Goal: Task Accomplishment & Management: Use online tool/utility

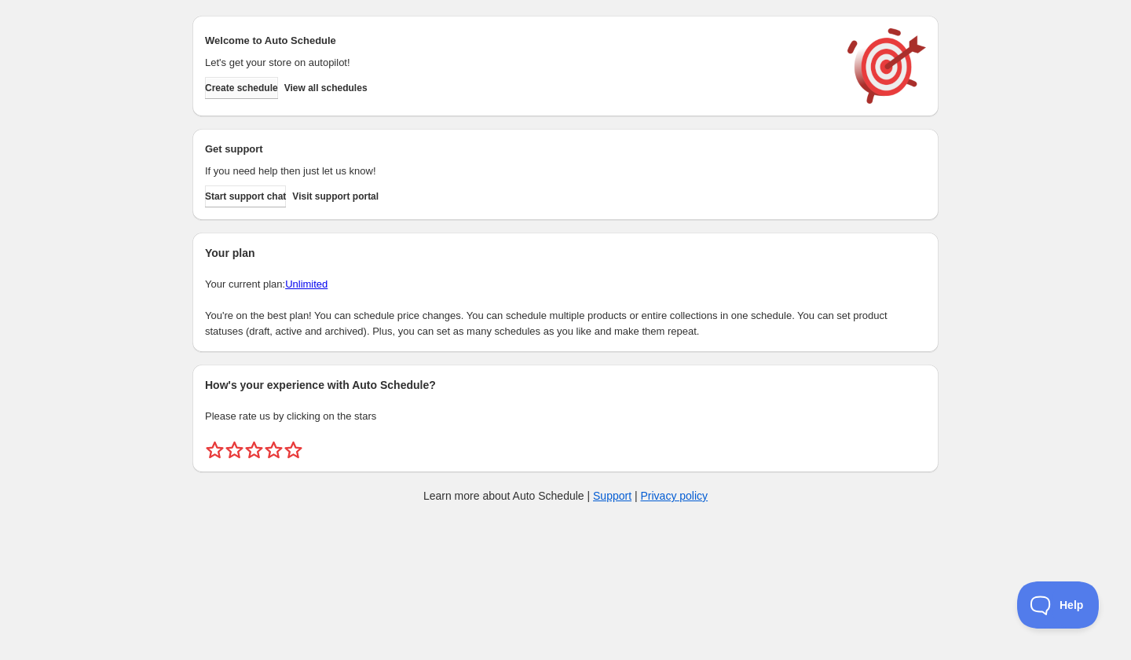
click at [251, 90] on span "Create schedule" at bounding box center [241, 88] width 73 height 13
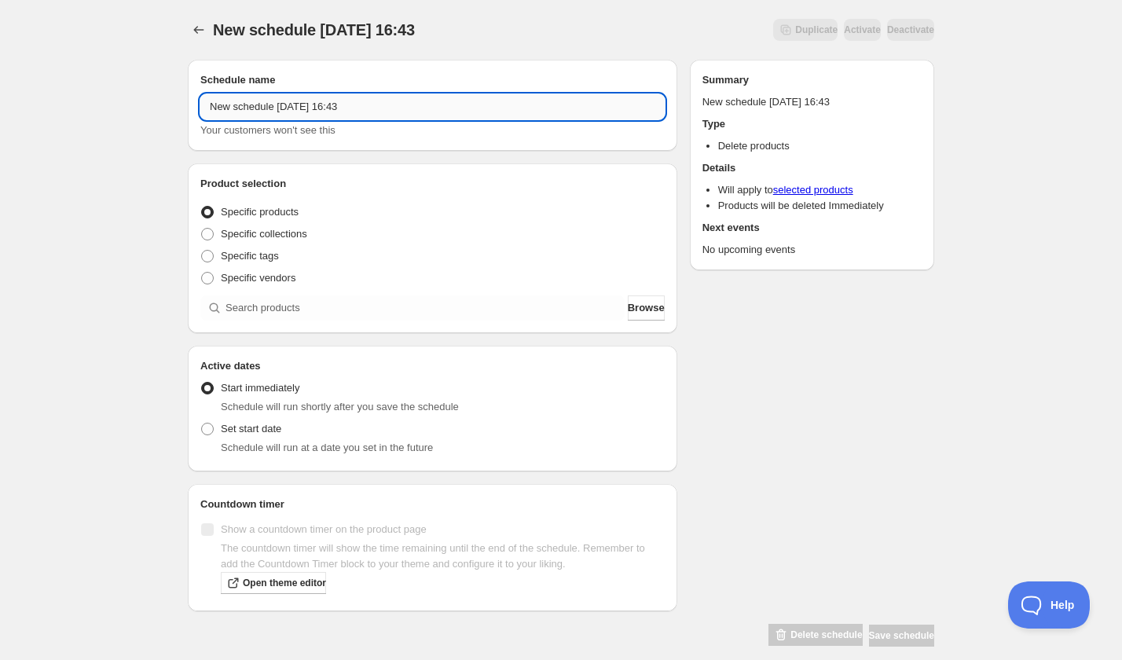
click at [280, 110] on input "New schedule Sep 05 2025 16:43" at bounding box center [432, 106] width 464 height 25
paste input "Tuesday, November 4th | 6:00PM-7:30PM | Wild Flowers in Gouache & Watercolor: P…"
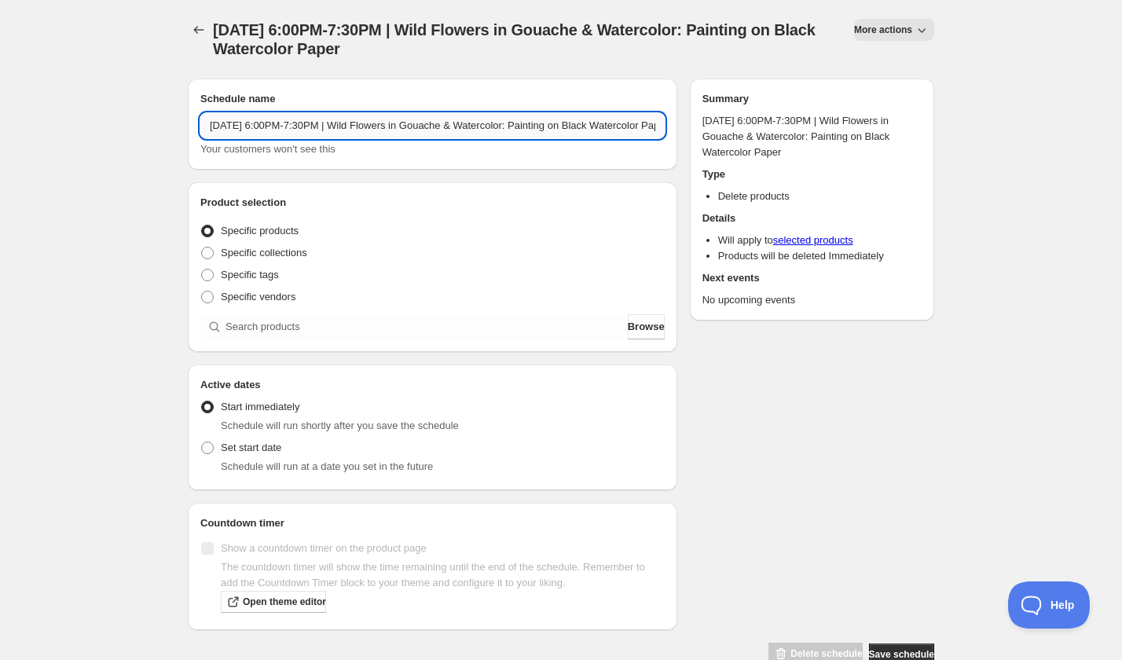
scroll to position [0, 123]
type input "Tuesday, November 4th | 6:00PM-7:30PM | Wild Flowers in Gouache & Watercolor: P…"
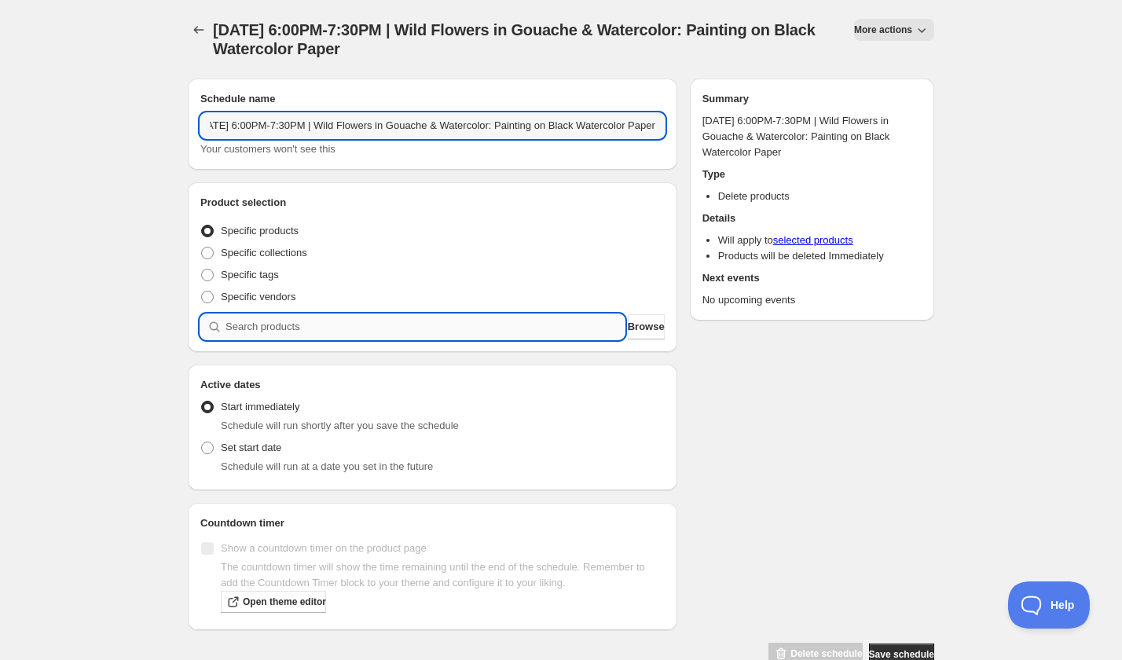
click at [327, 319] on input "search" at bounding box center [424, 326] width 399 height 25
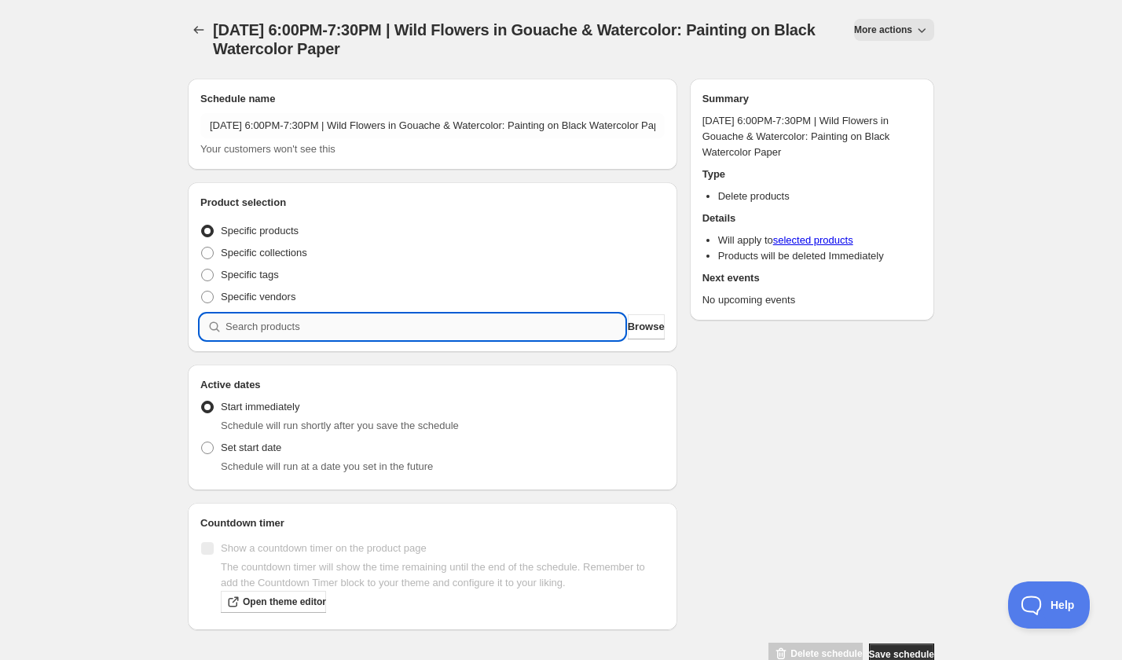
paste input "Tuesday, November 4th | 6:00PM-7:30PM | Wild Flowers in Gouache & Watercolor: P…"
type input "Tuesday, November 4th | 6:00PM-7:30PM | Wild Flowers in Gouache & Watercolor: P…"
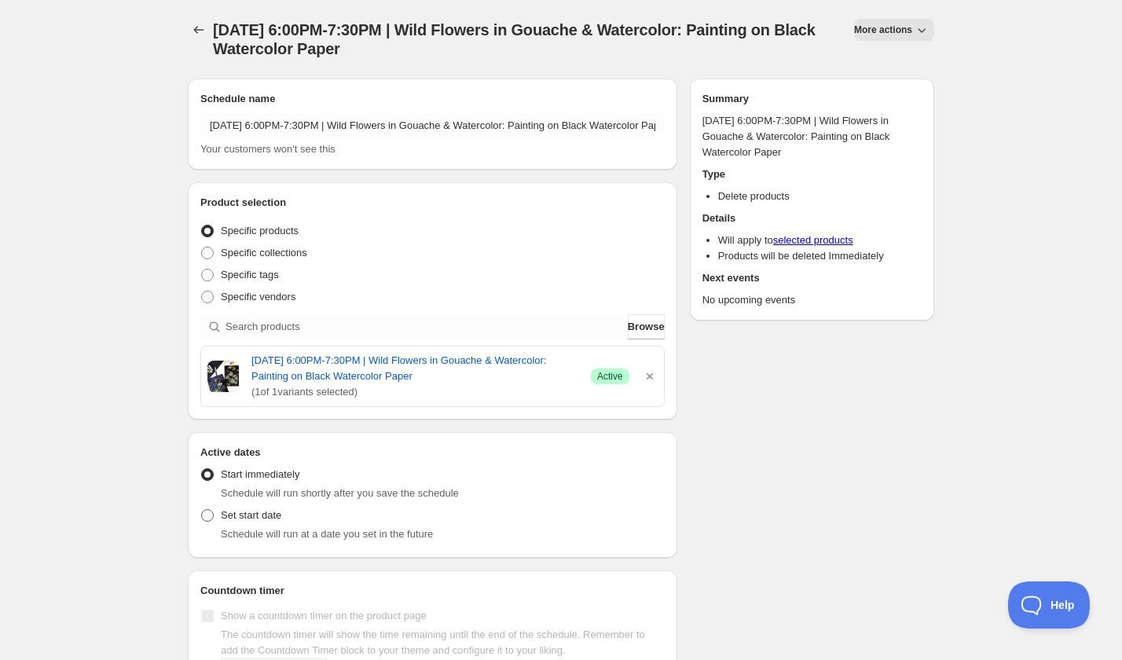
click at [225, 518] on span "Set start date" at bounding box center [251, 515] width 60 height 12
click at [202, 510] on input "Set start date" at bounding box center [201, 509] width 1 height 1
radio input "true"
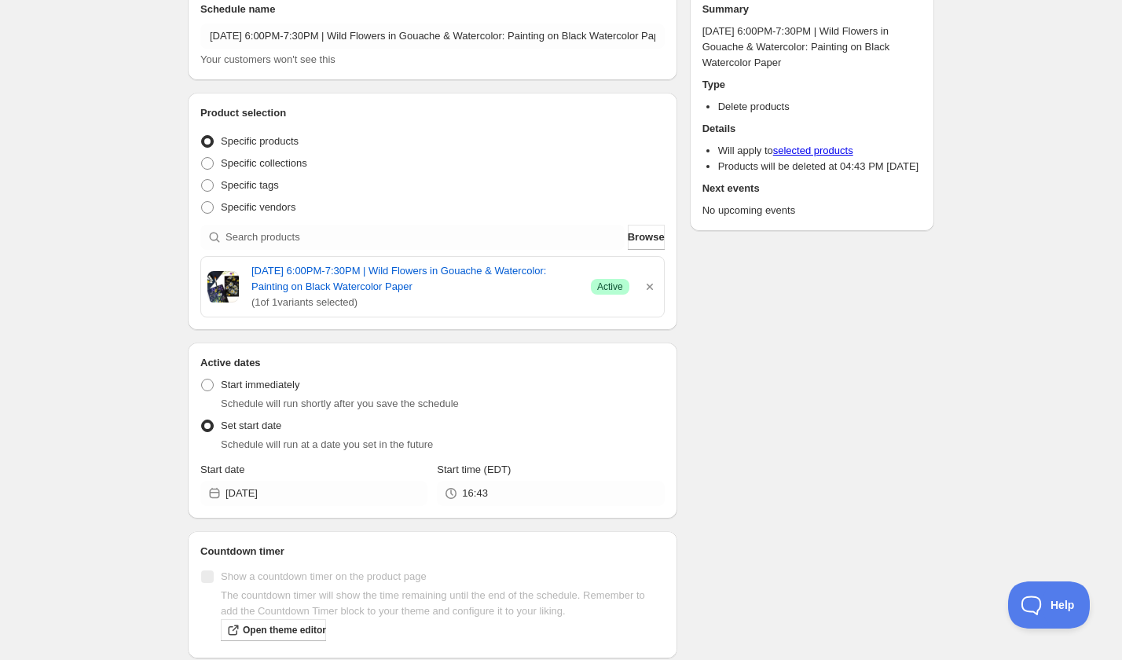
scroll to position [108, 0]
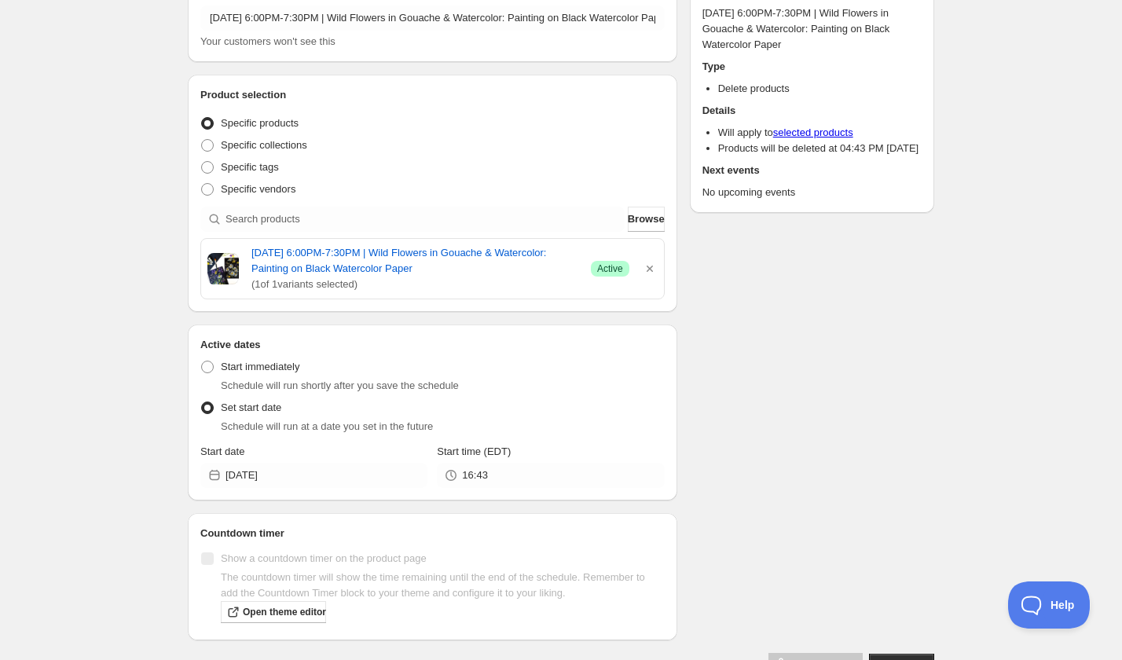
click at [281, 456] on div "Start date" at bounding box center [313, 452] width 227 height 16
click at [295, 470] on input "[DATE]" at bounding box center [326, 475] width 202 height 25
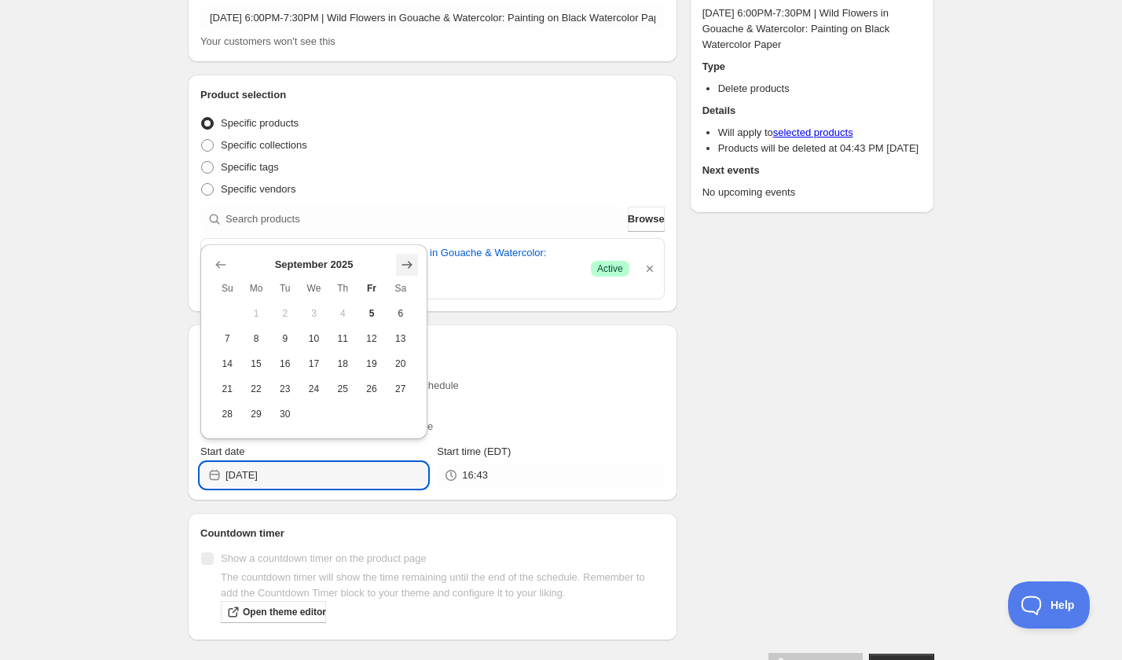
click at [411, 268] on icon "Show next month, October 2025" at bounding box center [407, 265] width 16 height 16
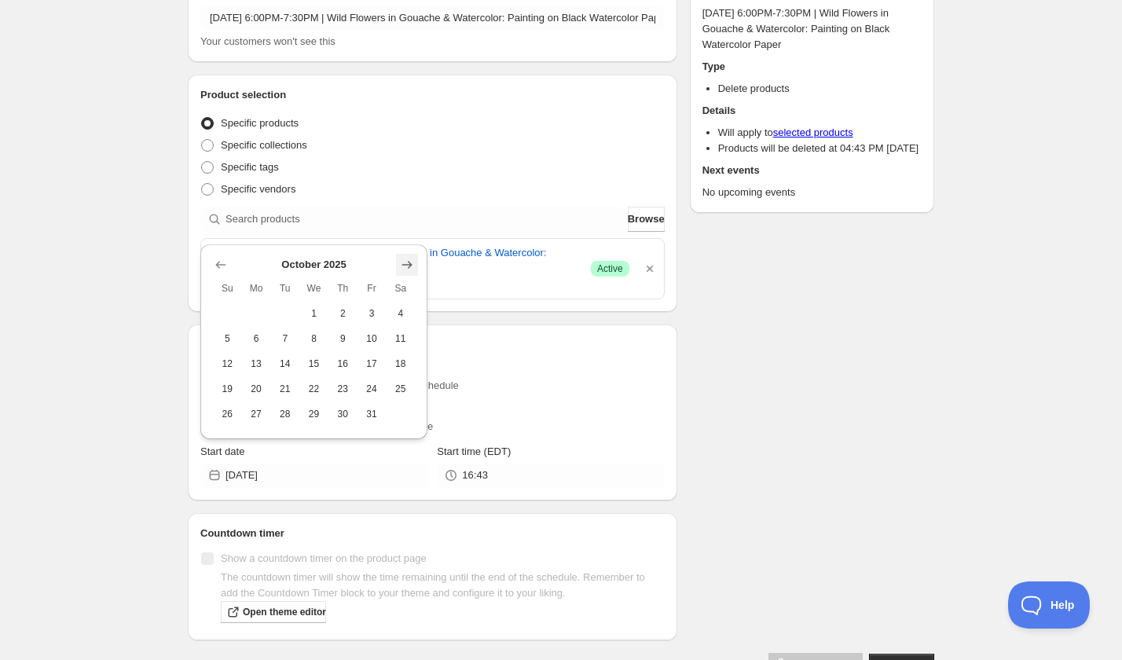
click at [411, 268] on icon "Show next month, November 2025" at bounding box center [407, 265] width 16 height 16
click at [278, 313] on span "4" at bounding box center [284, 313] width 16 height 13
type input "2025-11-04"
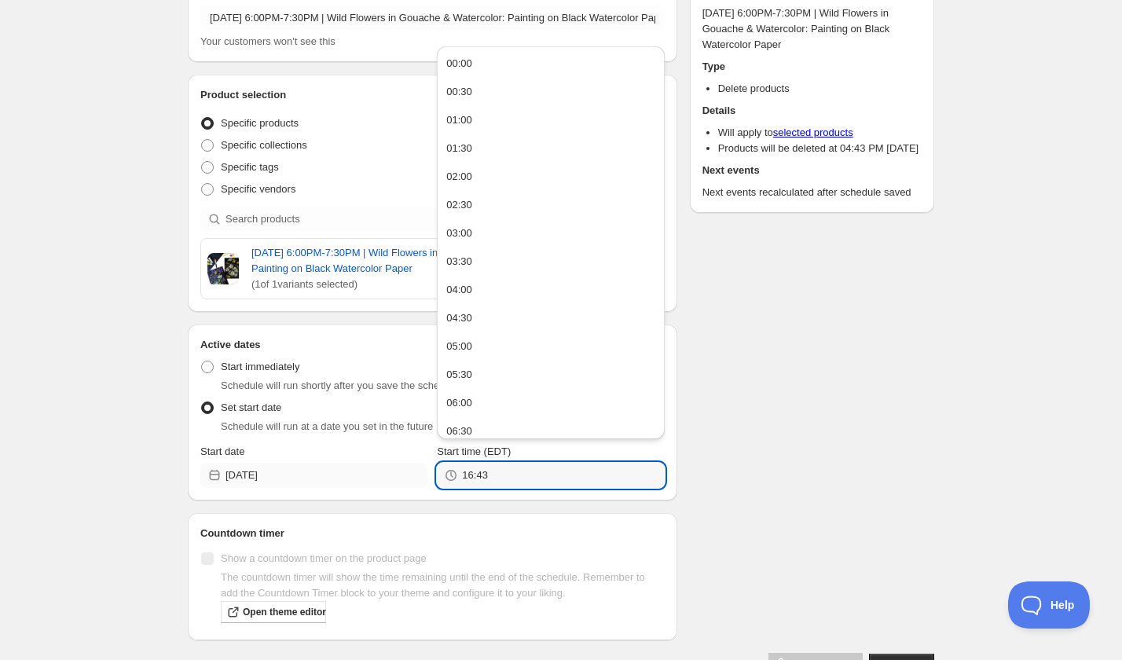
drag, startPoint x: 515, startPoint y: 479, endPoint x: 395, endPoint y: 479, distance: 120.2
click at [398, 479] on div "Start date 2025-11-04 Start time (EDT) 16:43" at bounding box center [432, 466] width 464 height 44
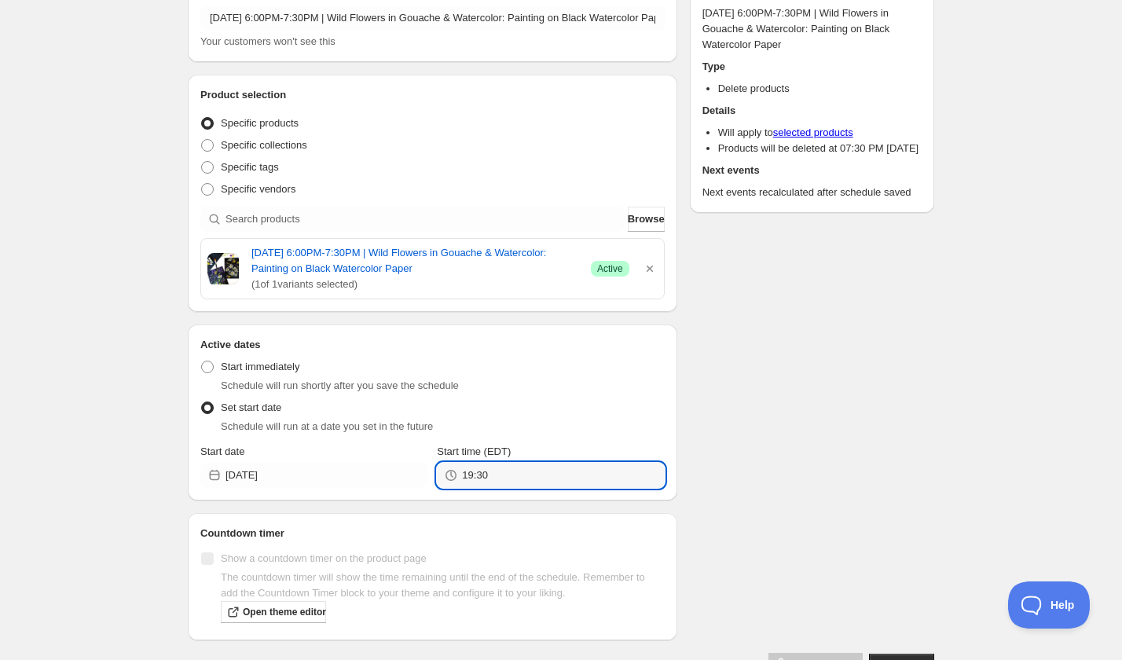
type input "19:30"
click at [780, 445] on div "Schedule name Tuesday, November 4th | 6:00PM-7:30PM | Wild Flowers in Gouache &…" at bounding box center [554, 317] width 759 height 718
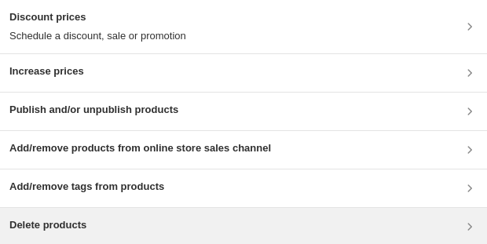
click at [84, 226] on h3 "Delete products" at bounding box center [47, 226] width 77 height 16
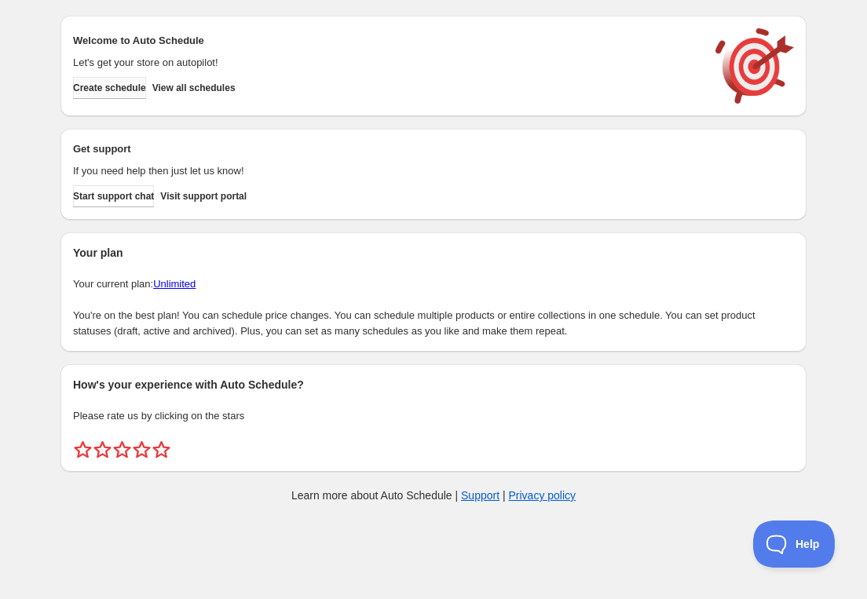
click at [145, 84] on span "Create schedule" at bounding box center [109, 88] width 73 height 13
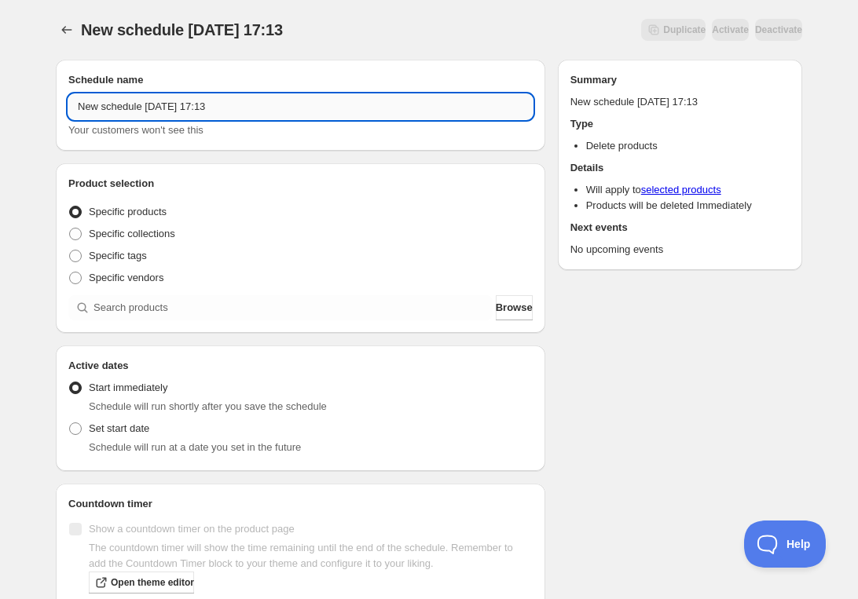
click at [206, 104] on input "New schedule [DATE] 17:13" at bounding box center [300, 106] width 464 height 25
click at [206, 105] on input "New schedule [DATE] 17:13" at bounding box center [300, 106] width 464 height 25
paste input "[DATE] 6:00PM-9:00PM | Intro to Basketry: Woven Bowl"
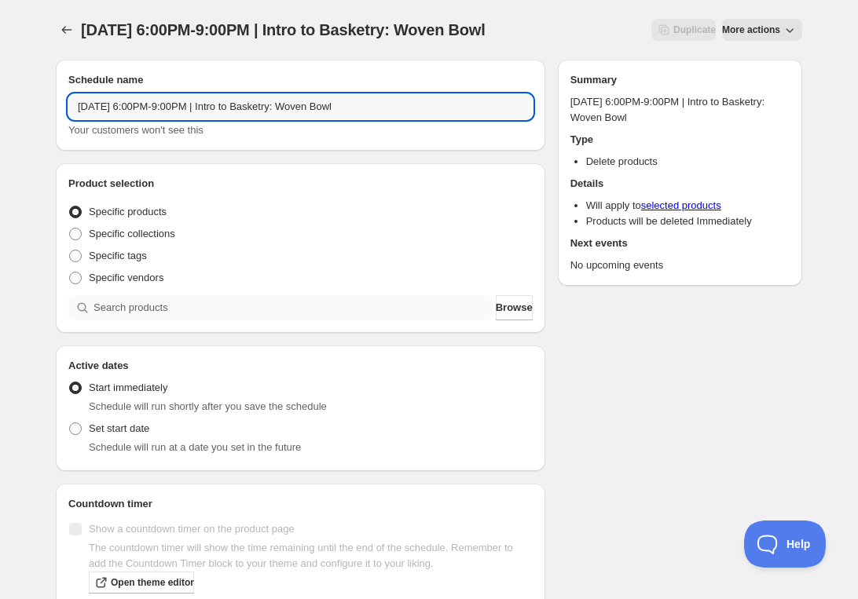
type input "[DATE] 6:00PM-9:00PM | Intro to Basketry: Woven Bowl"
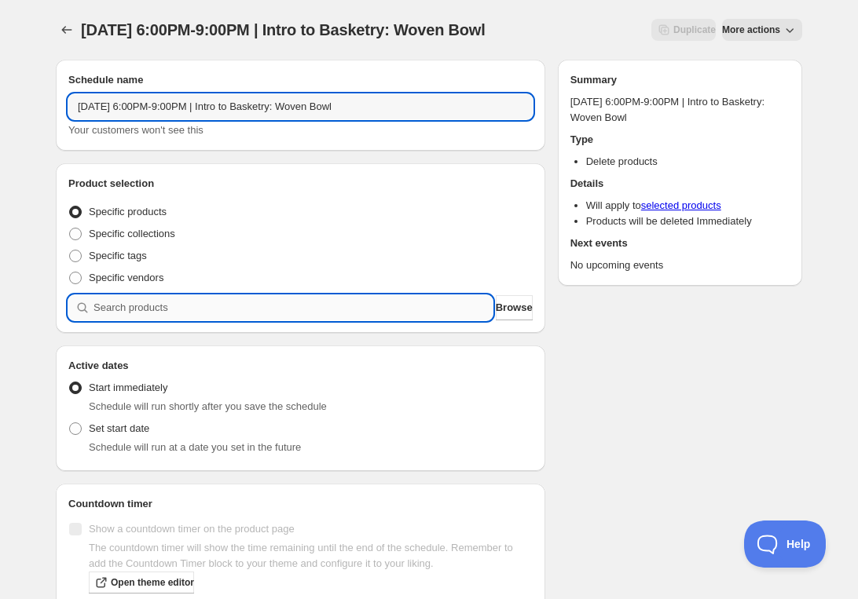
click at [128, 320] on input "search" at bounding box center [292, 307] width 399 height 25
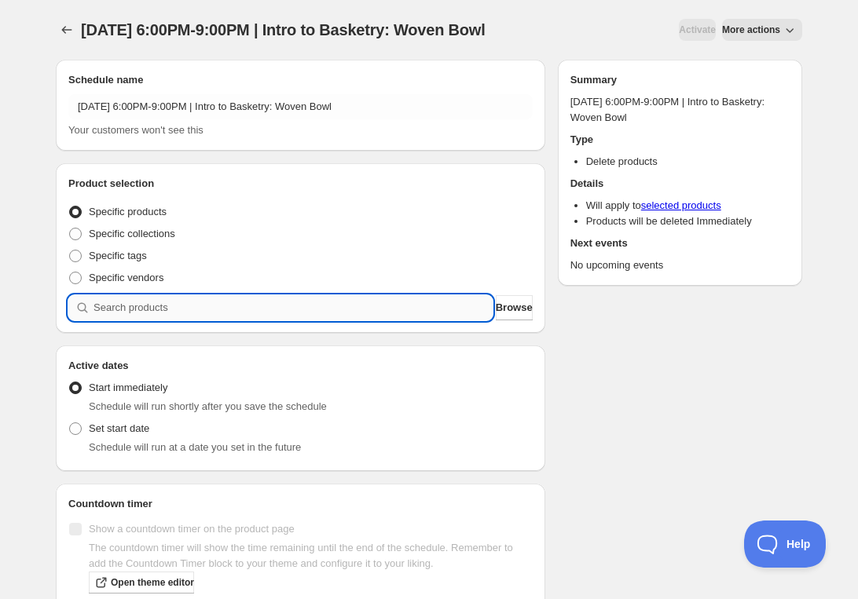
paste input "[DATE] 6:00PM-9:00PM | Intro to Basketry: Woven Bowl"
type input "[DATE] 6:00PM-9:00PM | Intro to Basketry: Woven Bowl"
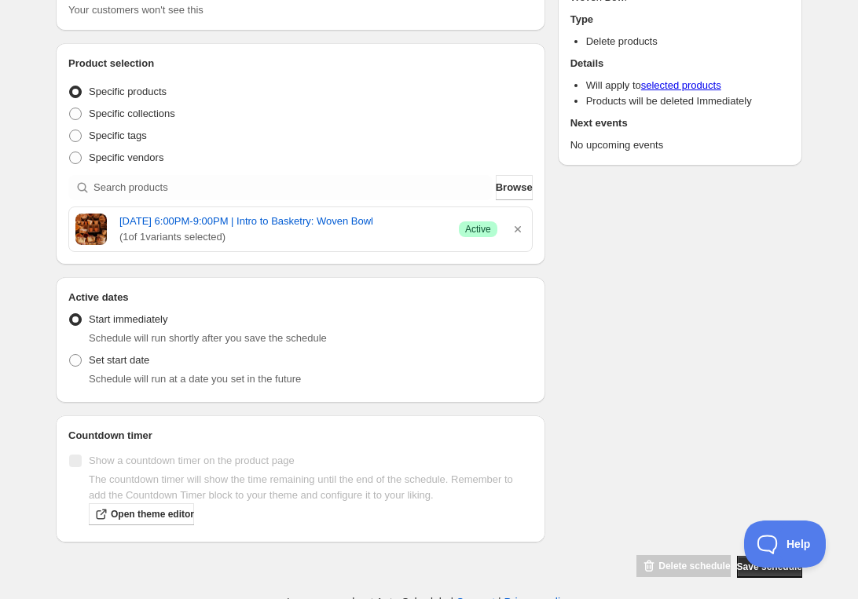
scroll to position [123, 0]
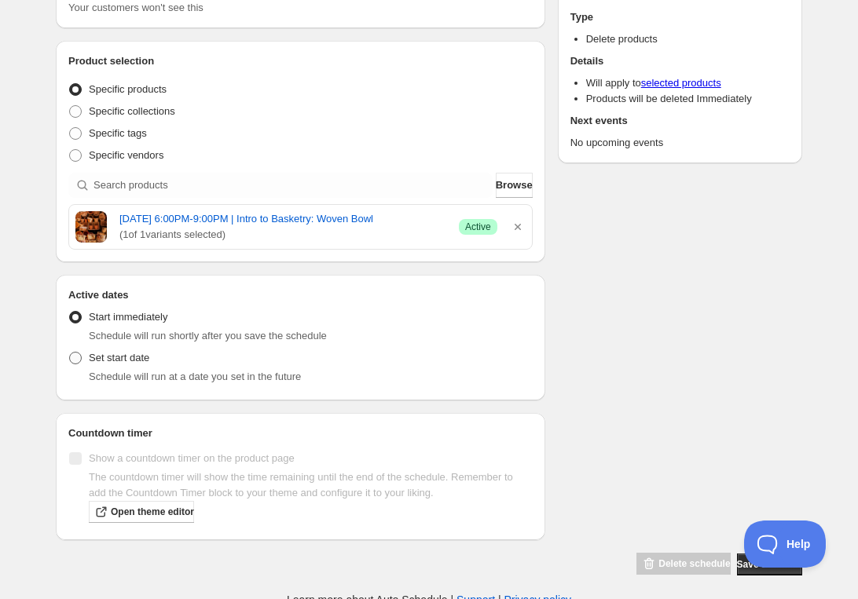
click at [149, 364] on span "Set start date" at bounding box center [119, 358] width 60 height 12
click at [70, 353] on input "Set start date" at bounding box center [69, 352] width 1 height 1
radio input "true"
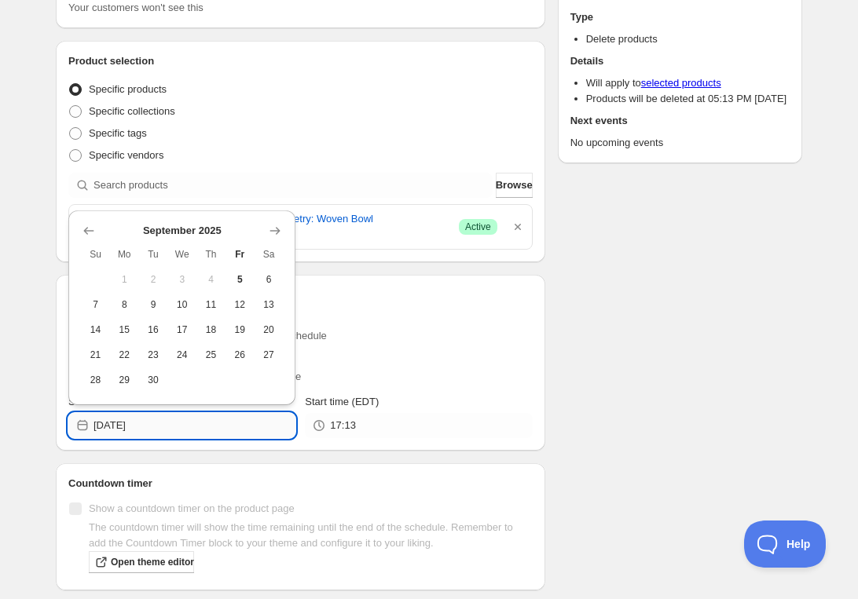
click at [162, 438] on input "[DATE]" at bounding box center [194, 425] width 202 height 25
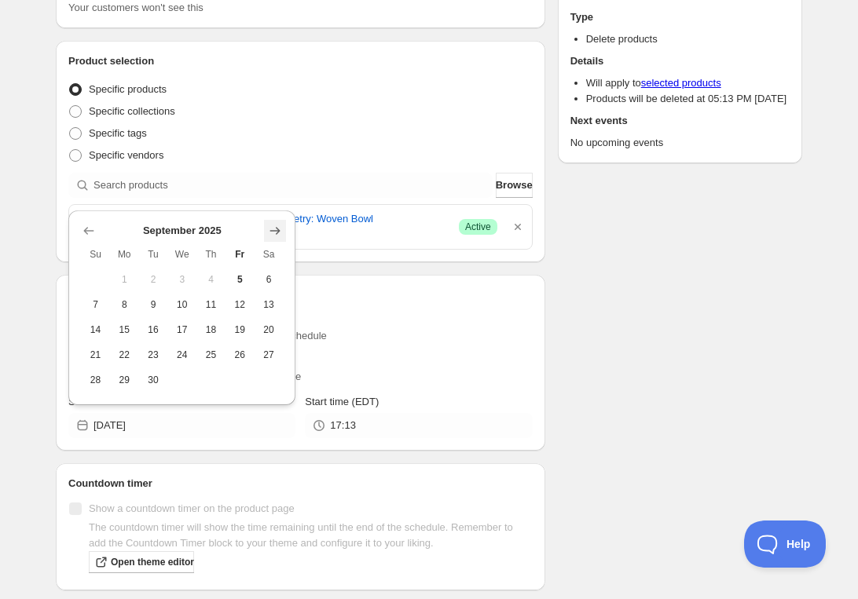
click at [270, 228] on icon "Show next month, October 2025" at bounding box center [275, 231] width 16 height 16
click at [276, 233] on icon "Show next month, November 2025" at bounding box center [275, 231] width 16 height 16
click at [180, 279] on span "5" at bounding box center [182, 279] width 16 height 13
type input "[DATE]"
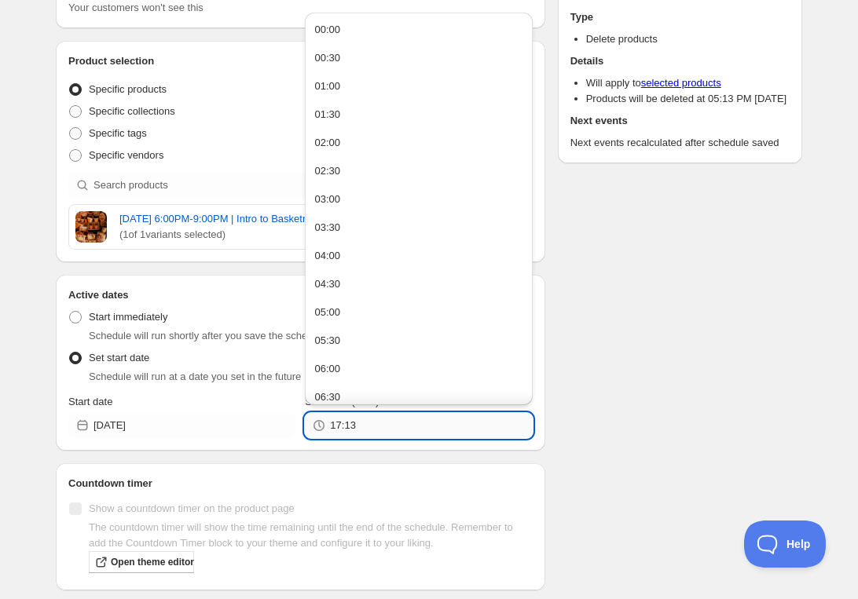
click at [389, 437] on input "17:13" at bounding box center [431, 425] width 202 height 25
drag, startPoint x: 386, startPoint y: 438, endPoint x: 229, endPoint y: 430, distance: 157.3
click at [229, 430] on div "Start date [DATE] Start time (EDT) 17:13" at bounding box center [300, 416] width 464 height 44
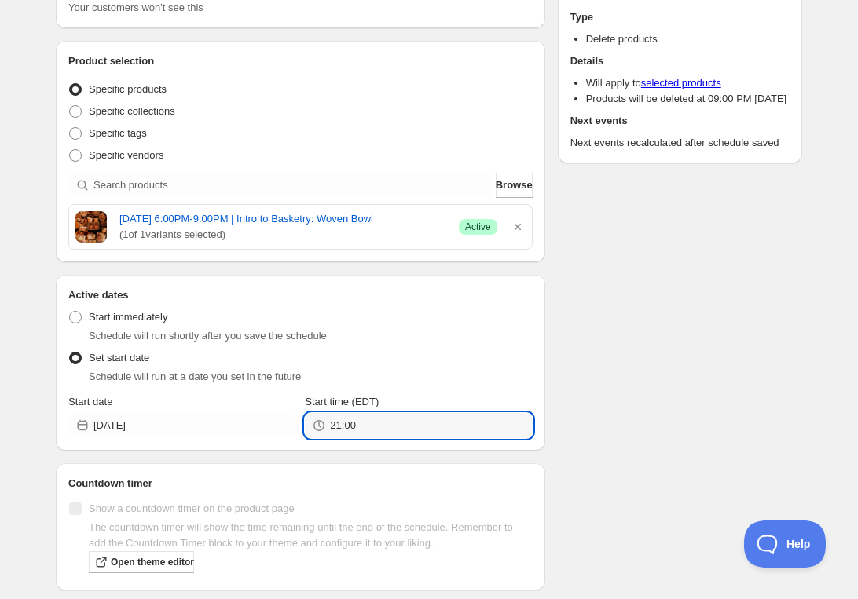
type input "21:00"
click at [592, 361] on div "Schedule name [DATE] 6:00PM-9:00PM | Intro to Basketry: Woven Bowl Your custome…" at bounding box center [422, 276] width 759 height 702
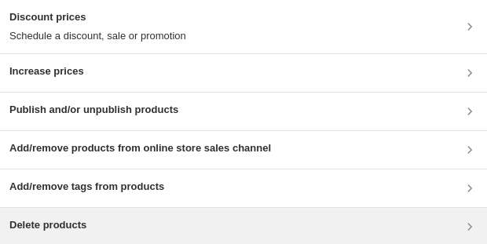
click at [159, 220] on div "Delete products" at bounding box center [243, 227] width 468 height 19
